Goal: Information Seeking & Learning: Learn about a topic

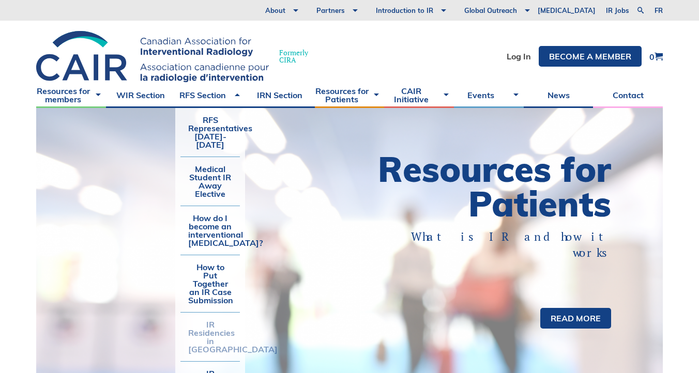
click at [208, 320] on link "IR Residencies in [GEOGRAPHIC_DATA]" at bounding box center [209, 337] width 59 height 49
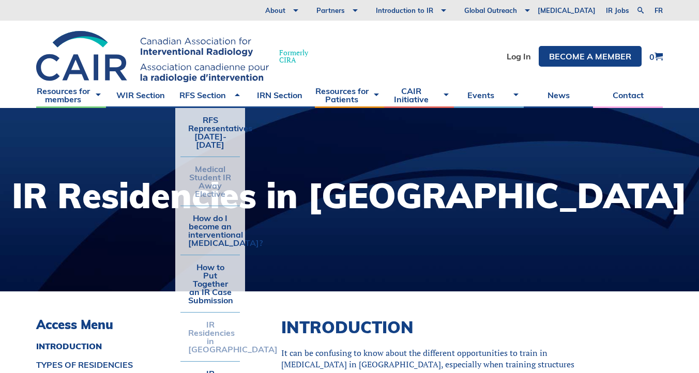
click at [219, 164] on link "Medical Student IR Away Elective" at bounding box center [209, 181] width 59 height 49
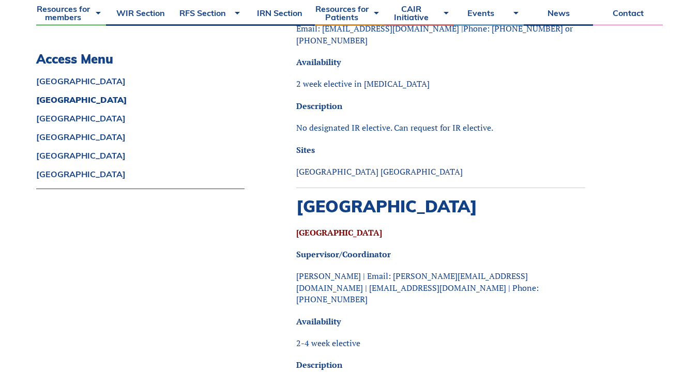
scroll to position [1054, 0]
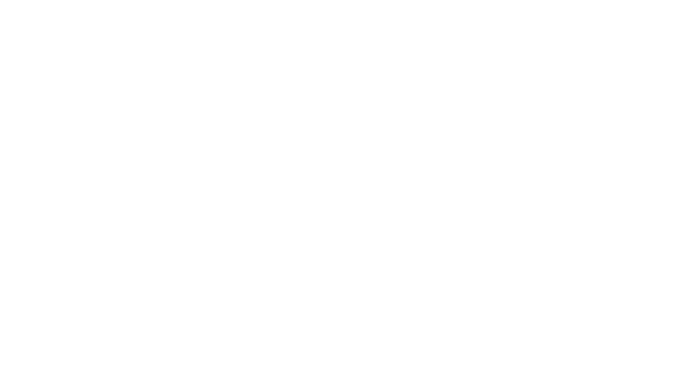
scroll to position [0, 2]
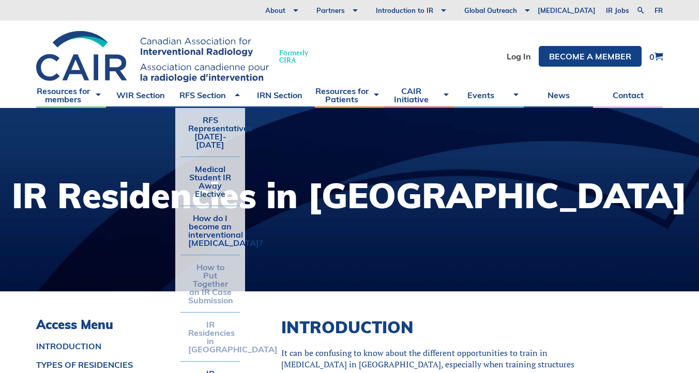
click at [222, 271] on link "How to Put Together an IR Case Submission" at bounding box center [209, 283] width 59 height 57
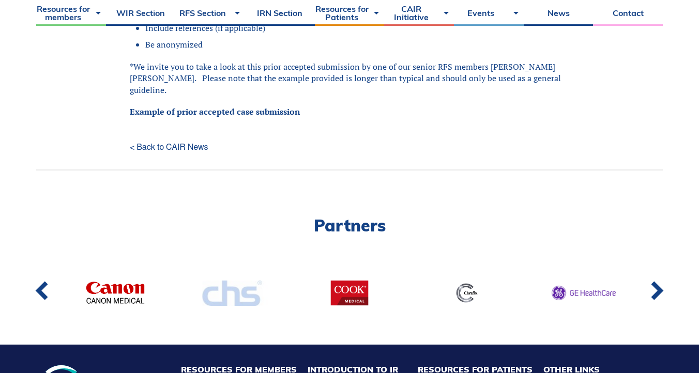
scroll to position [512, 0]
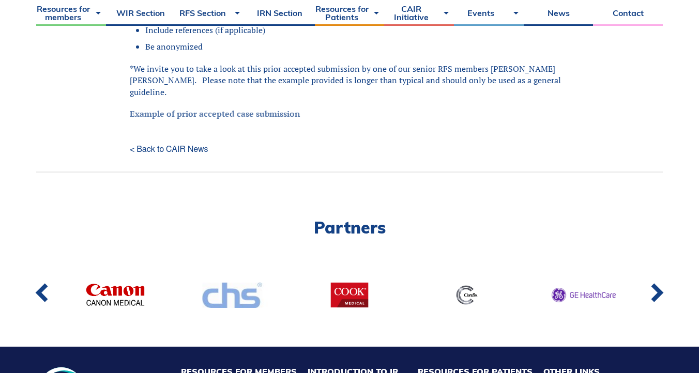
click at [264, 108] on link "Example of prior accepted case submission" at bounding box center [215, 113] width 170 height 11
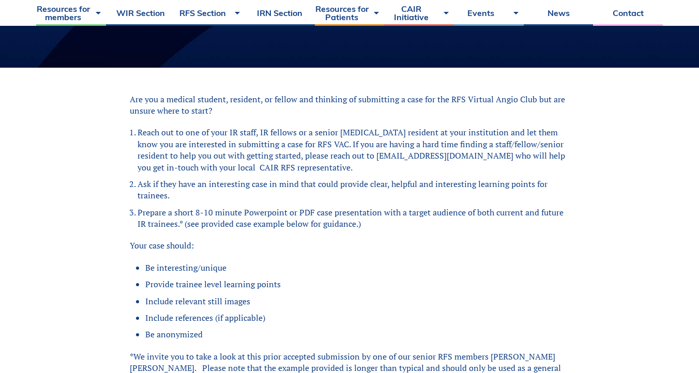
scroll to position [222, 0]
